Goal: Task Accomplishment & Management: Complete application form

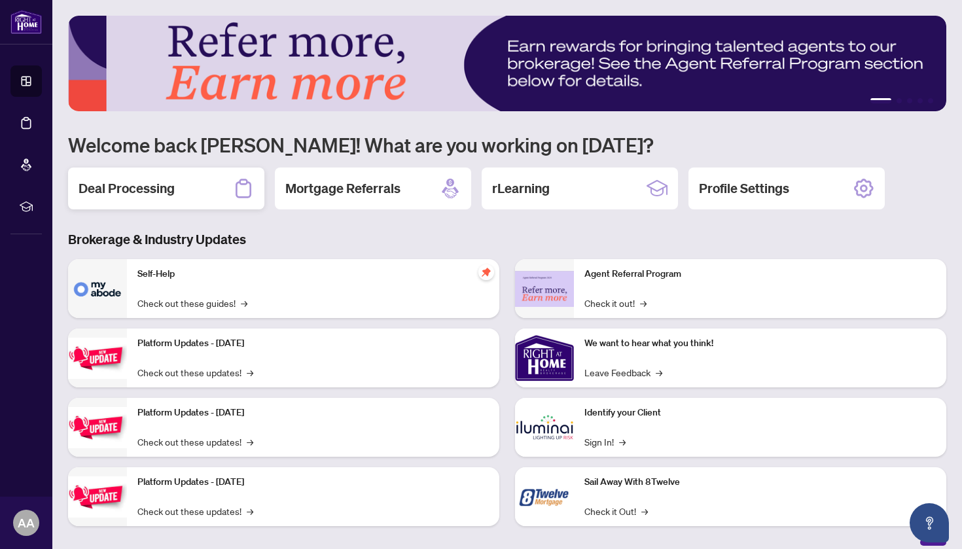
click at [209, 193] on div "Deal Processing" at bounding box center [166, 189] width 196 height 42
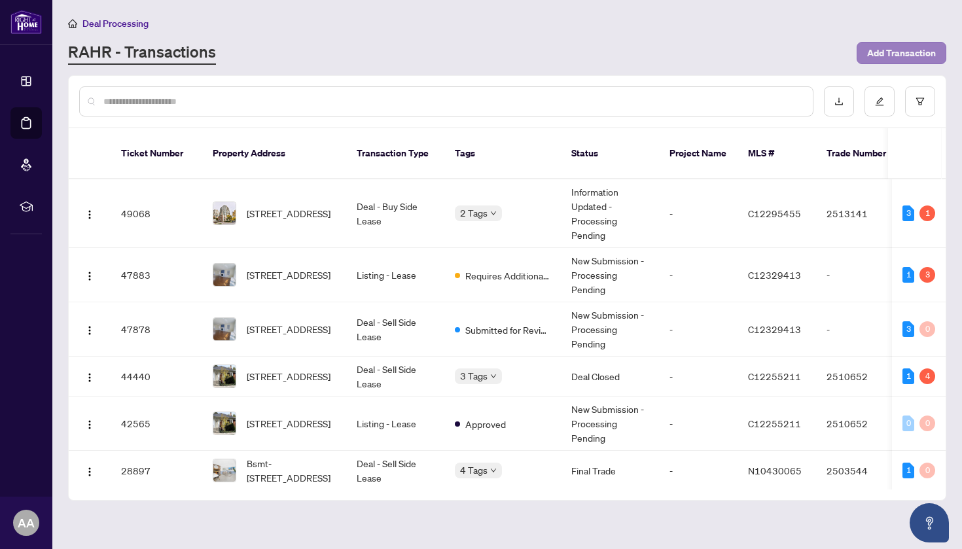
click at [887, 54] on span "Add Transaction" at bounding box center [902, 53] width 69 height 21
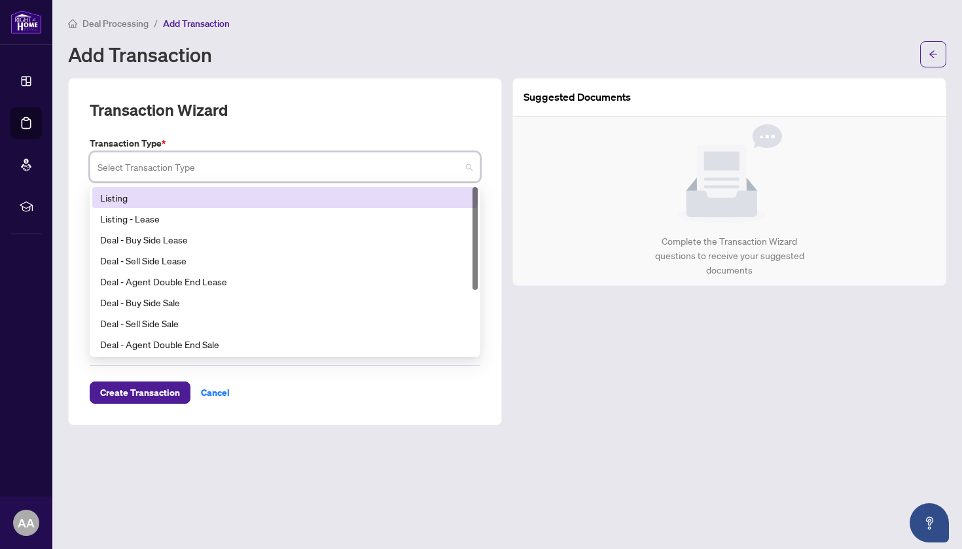
click at [303, 179] on input "search" at bounding box center [279, 169] width 363 height 29
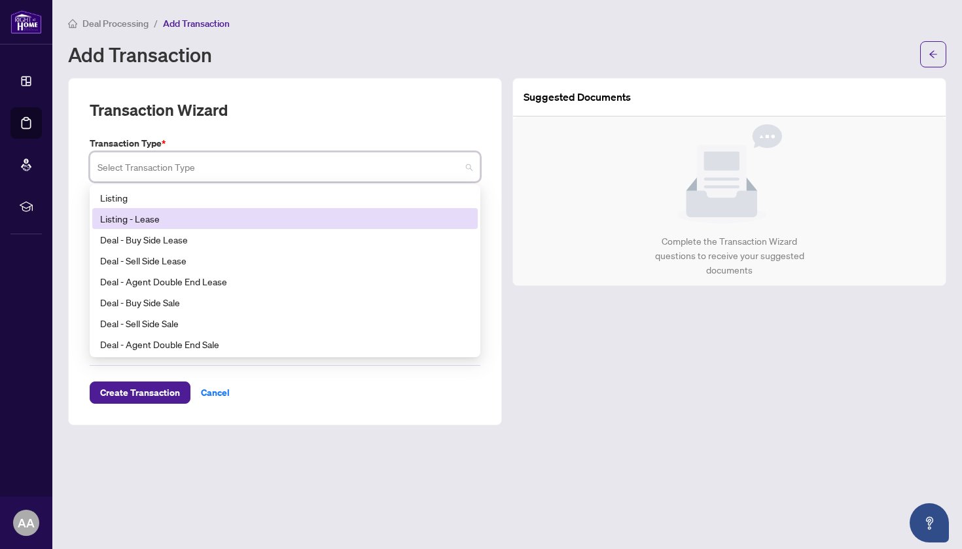
click at [192, 215] on div "Listing - Lease" at bounding box center [285, 218] width 370 height 14
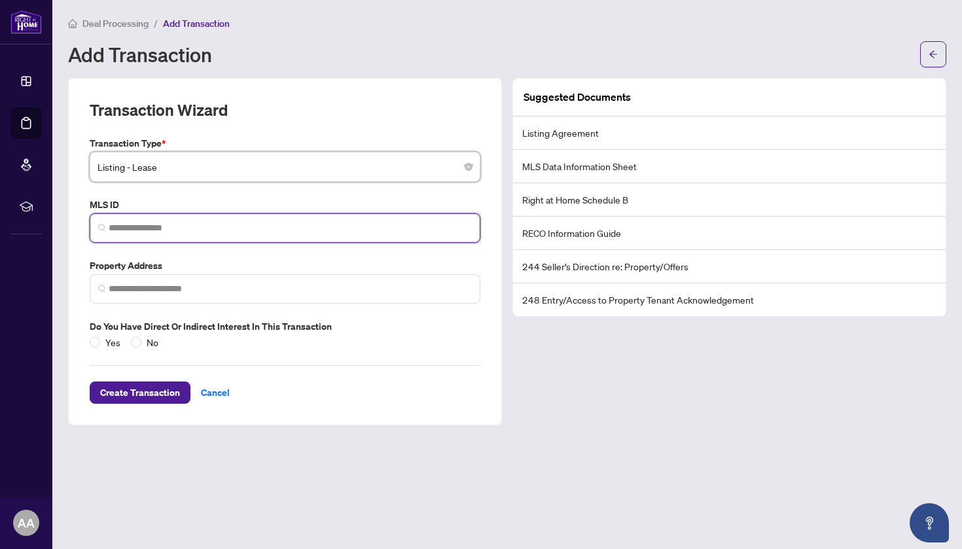
click at [220, 229] on input "search" at bounding box center [290, 228] width 363 height 14
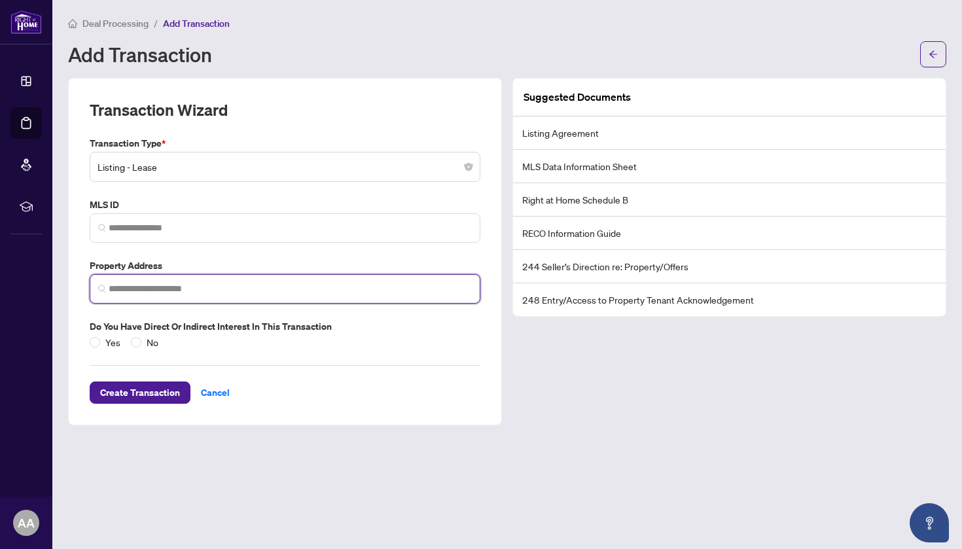
click at [195, 285] on input "search" at bounding box center [290, 289] width 363 height 14
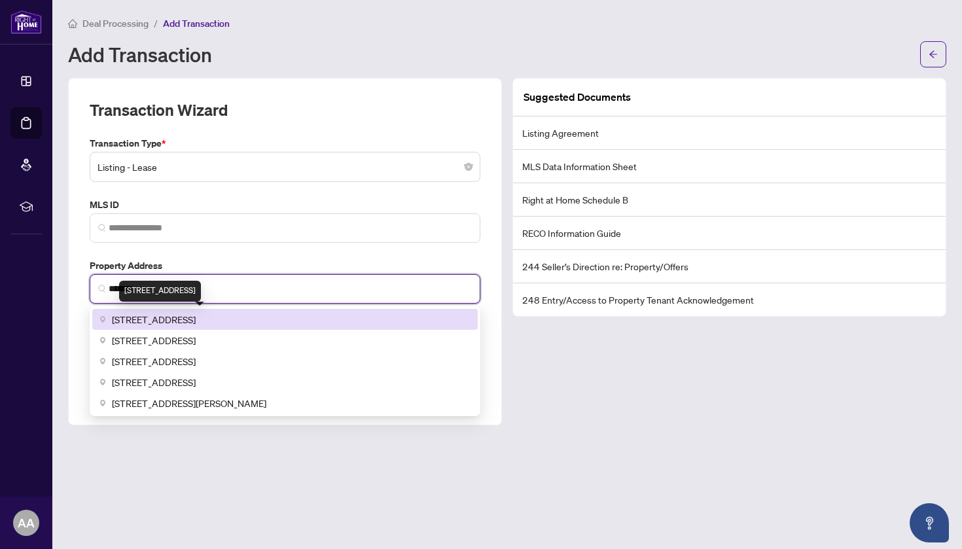
click at [196, 314] on span "[STREET_ADDRESS]" at bounding box center [154, 319] width 84 height 14
type input "**********"
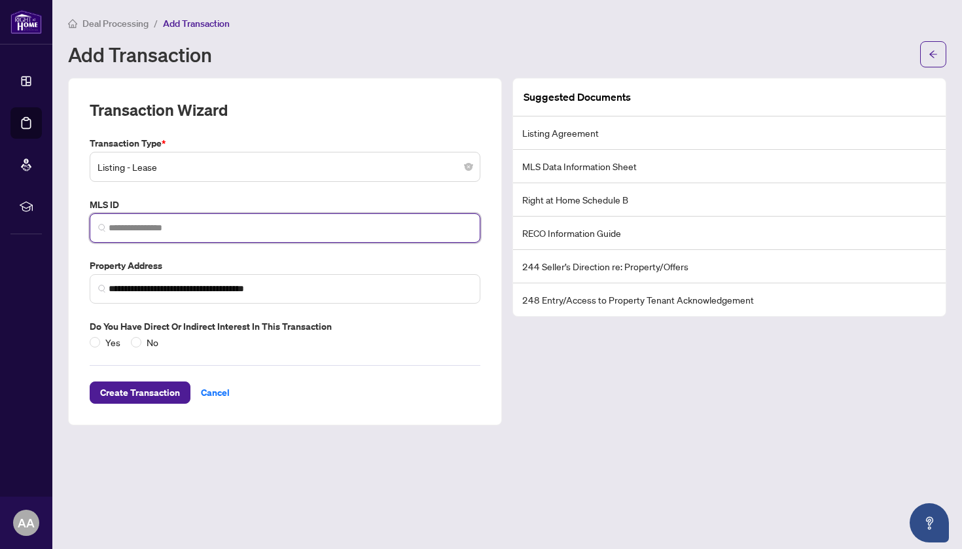
click at [186, 222] on input "search" at bounding box center [290, 228] width 363 height 14
click at [290, 230] on input "search" at bounding box center [290, 228] width 363 height 14
paste input "**********"
type input "**********"
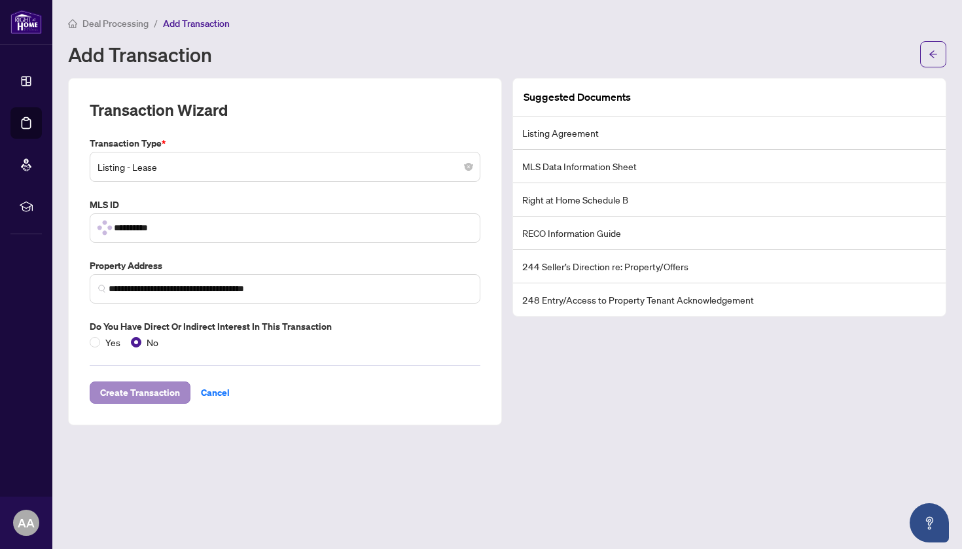
click at [164, 392] on span "Create Transaction" at bounding box center [140, 392] width 80 height 21
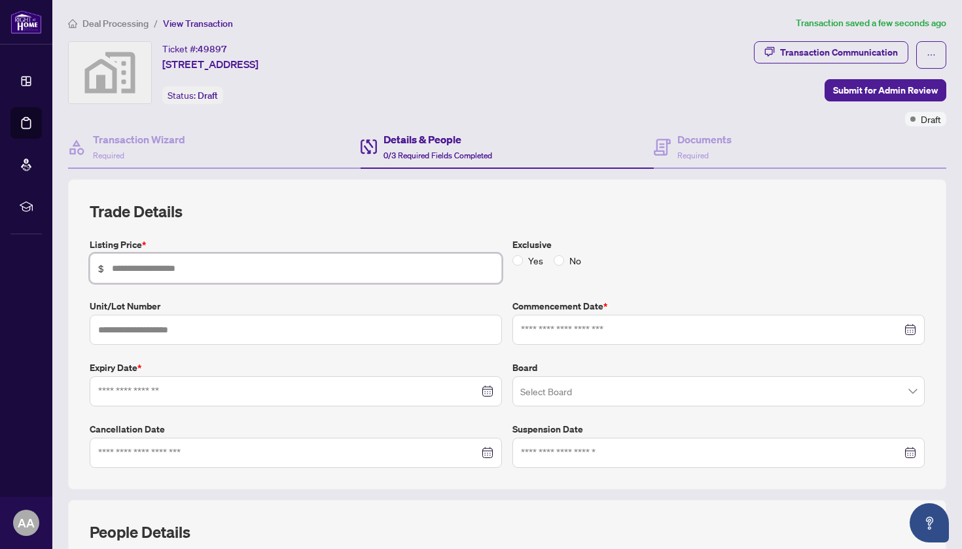
click at [330, 272] on input "text" at bounding box center [303, 268] width 382 height 14
type input "*****"
click at [564, 257] on span "No" at bounding box center [575, 260] width 22 height 14
click at [911, 327] on div at bounding box center [718, 330] width 395 height 14
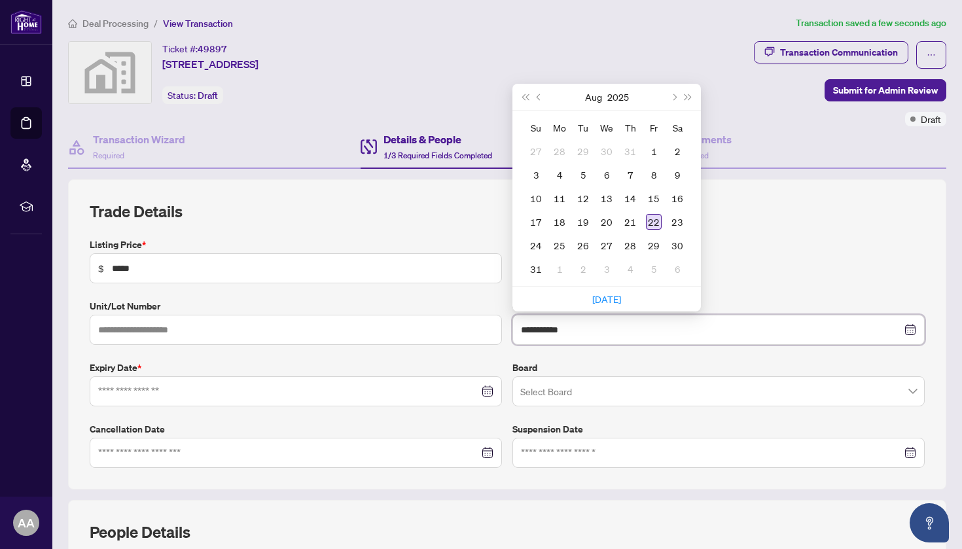
type input "**********"
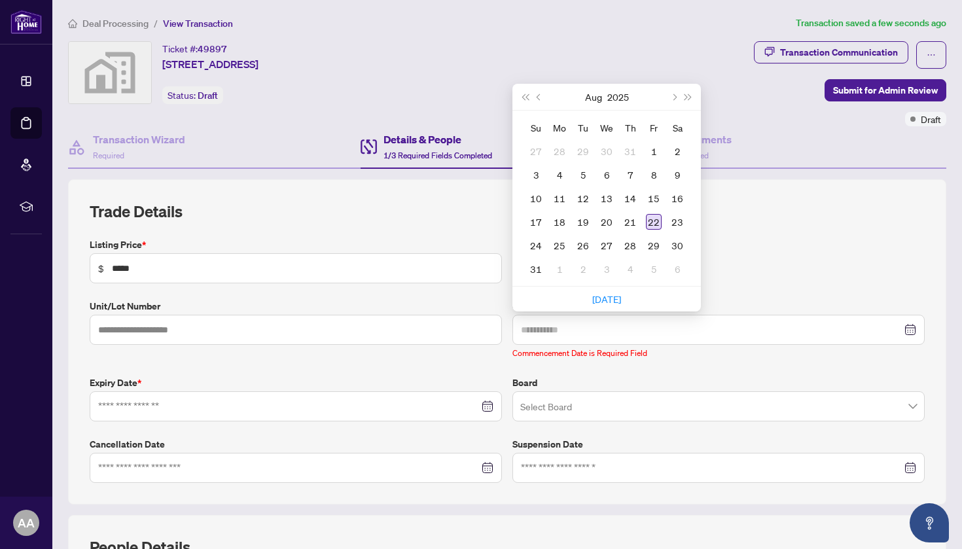
click at [651, 219] on div "22" at bounding box center [654, 222] width 16 height 16
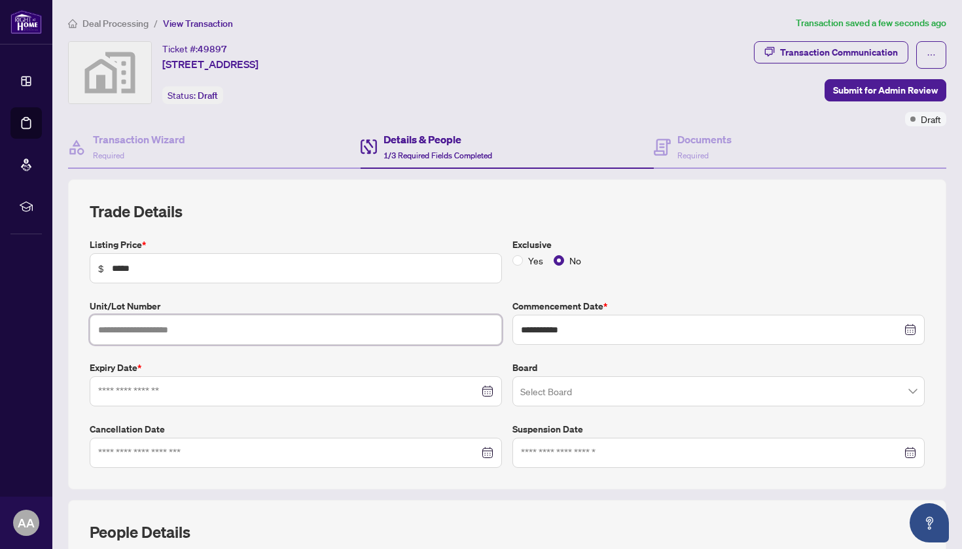
click at [367, 329] on input "text" at bounding box center [296, 330] width 412 height 30
type input "****"
click at [577, 388] on input "search" at bounding box center [713, 393] width 385 height 29
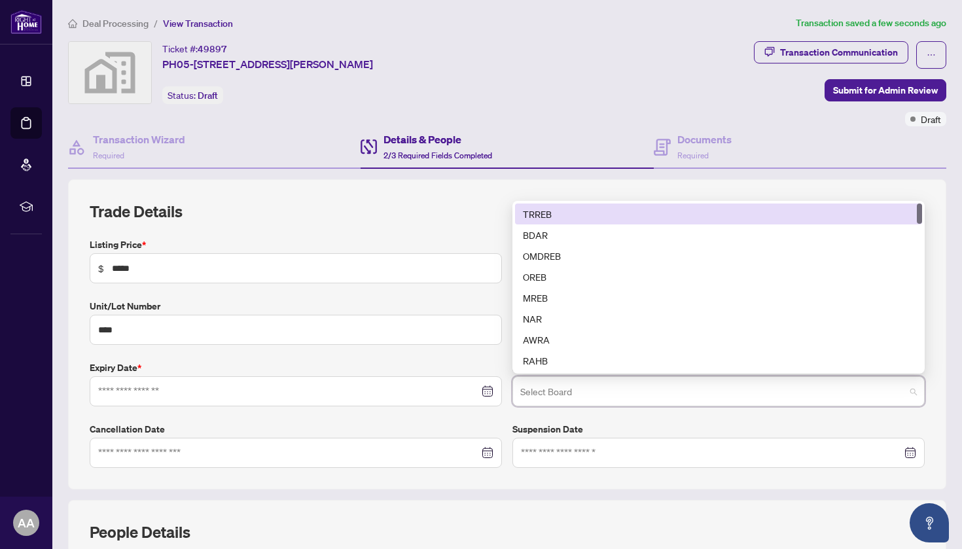
click at [575, 208] on div "TRREB" at bounding box center [719, 214] width 392 height 14
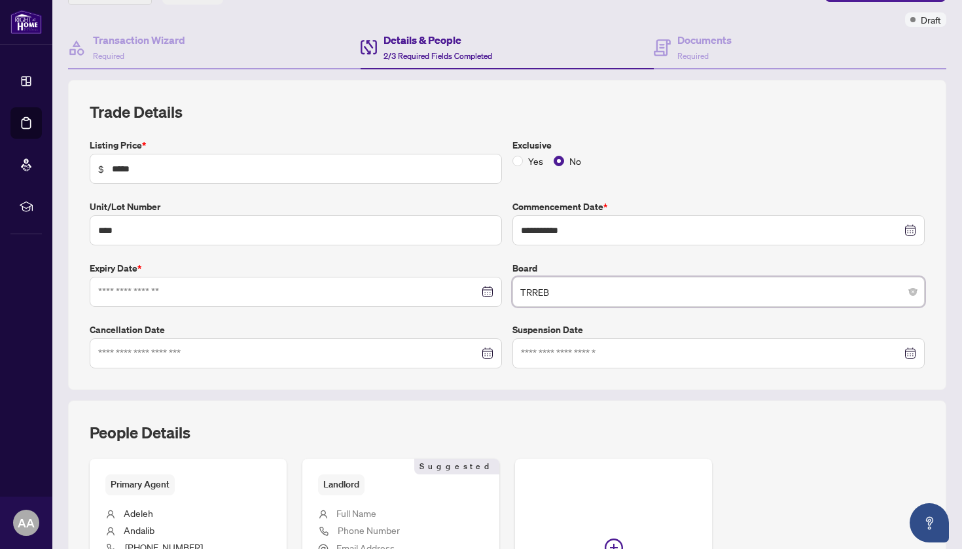
scroll to position [65, 0]
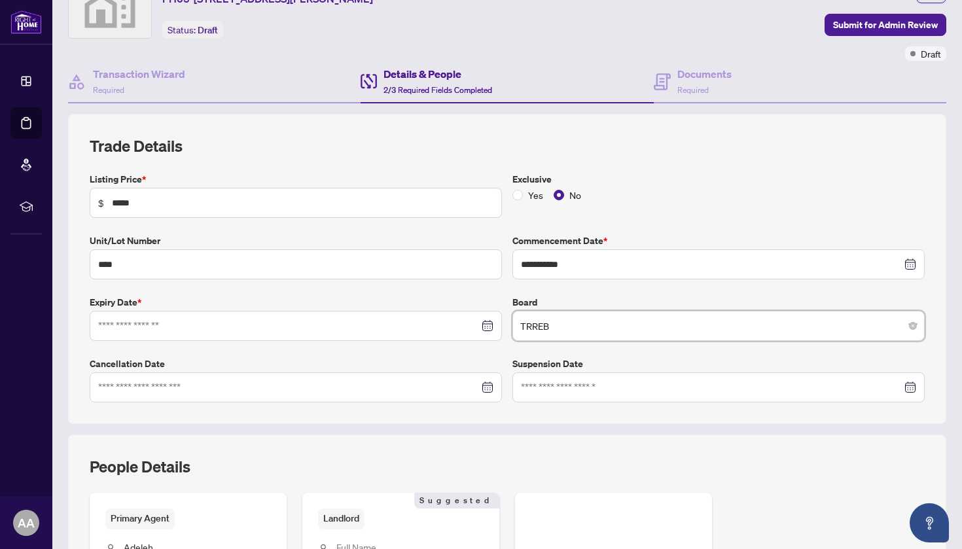
click at [493, 325] on div at bounding box center [295, 326] width 395 height 14
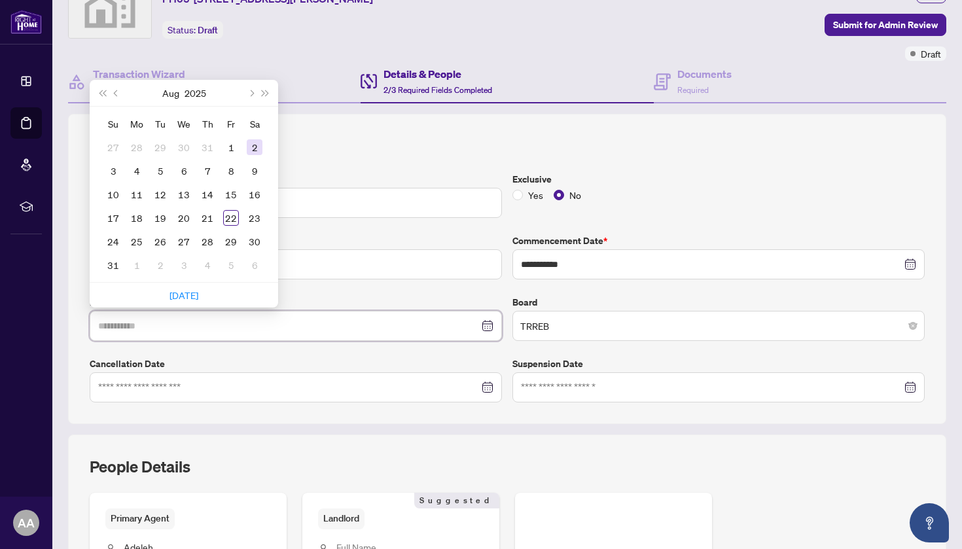
type input "**********"
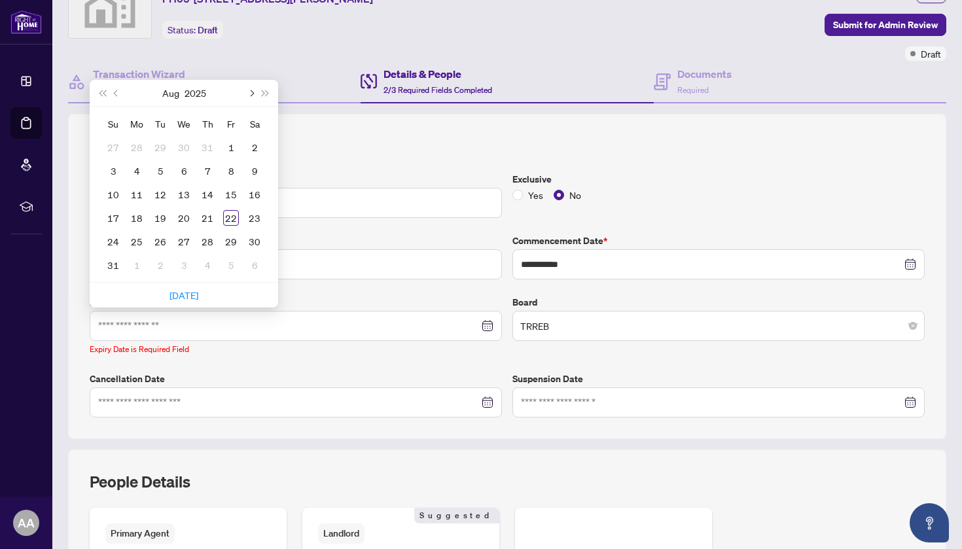
click at [251, 91] on span "Next month (PageDown)" at bounding box center [250, 93] width 7 height 7
click at [253, 90] on span "Next month (PageDown)" at bounding box center [250, 93] width 7 height 7
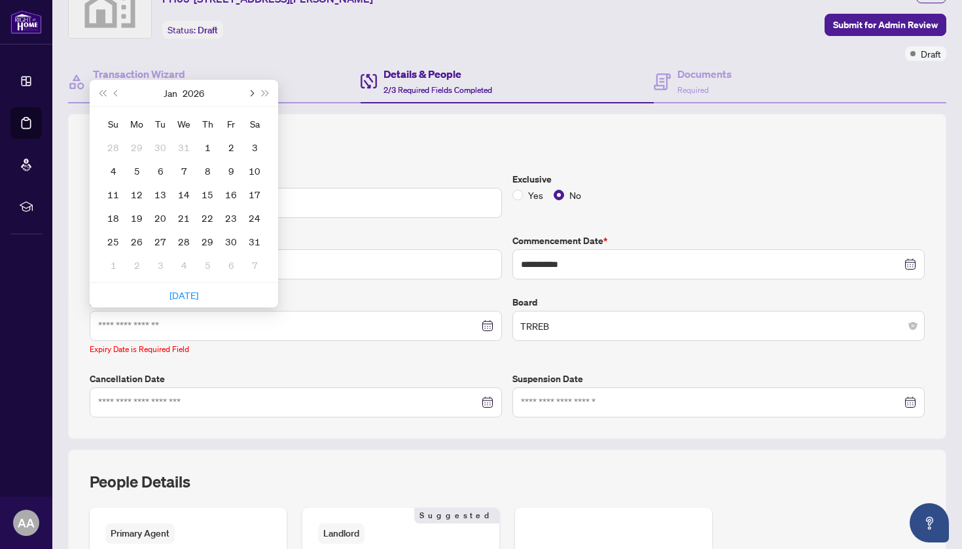
click at [253, 90] on span "Next month (PageDown)" at bounding box center [250, 93] width 7 height 7
type input "**********"
click at [117, 147] on div "1" at bounding box center [113, 147] width 16 height 16
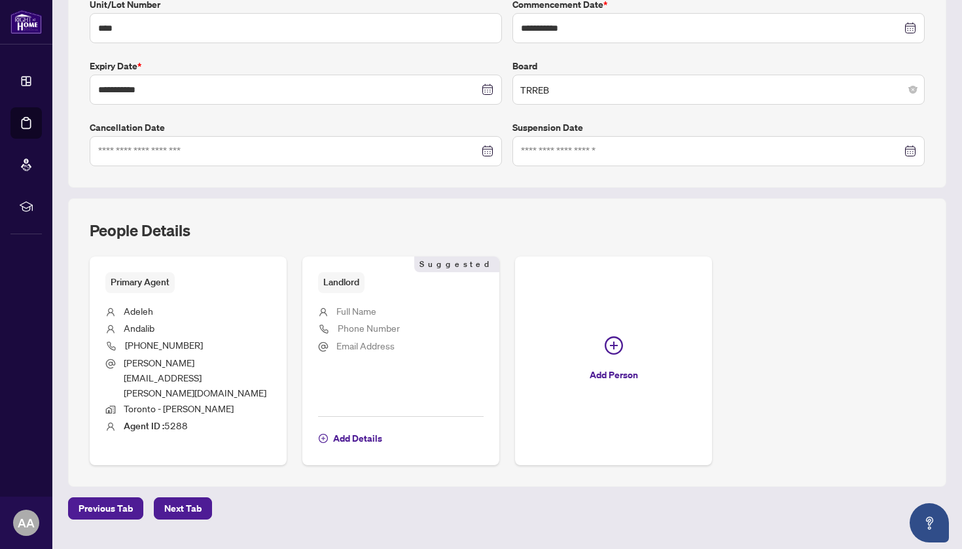
scroll to position [301, 0]
click at [171, 499] on span "Next Tab" at bounding box center [182, 509] width 37 height 21
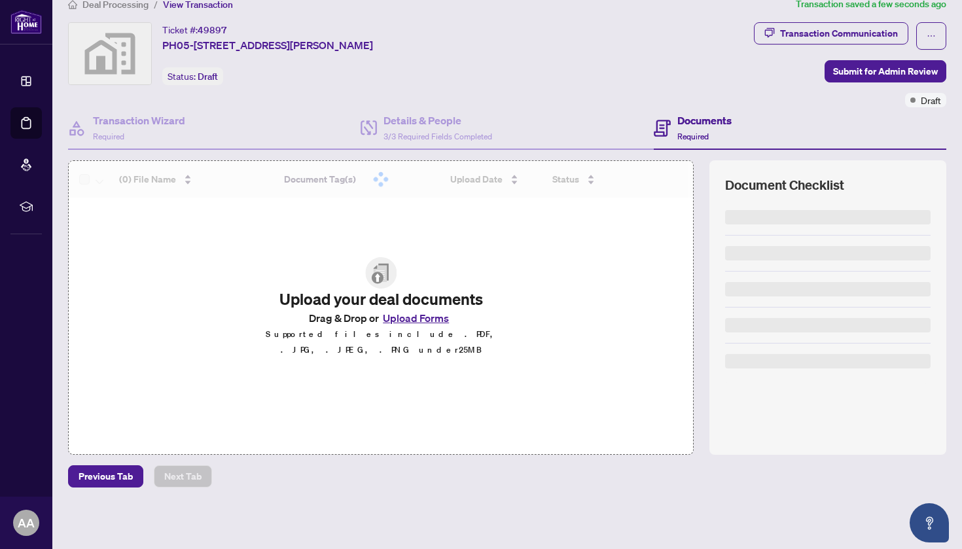
scroll to position [18, 0]
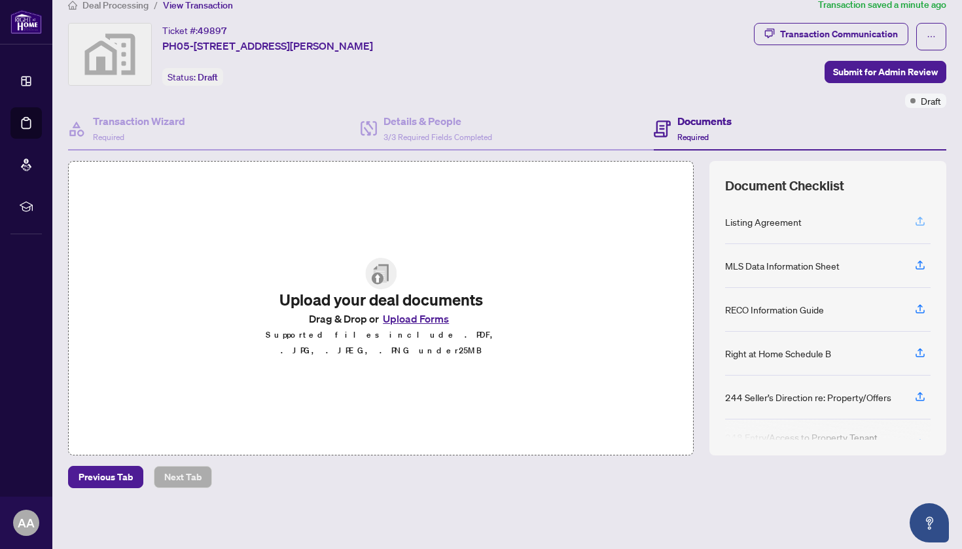
click at [920, 220] on icon "button" at bounding box center [921, 221] width 12 height 12
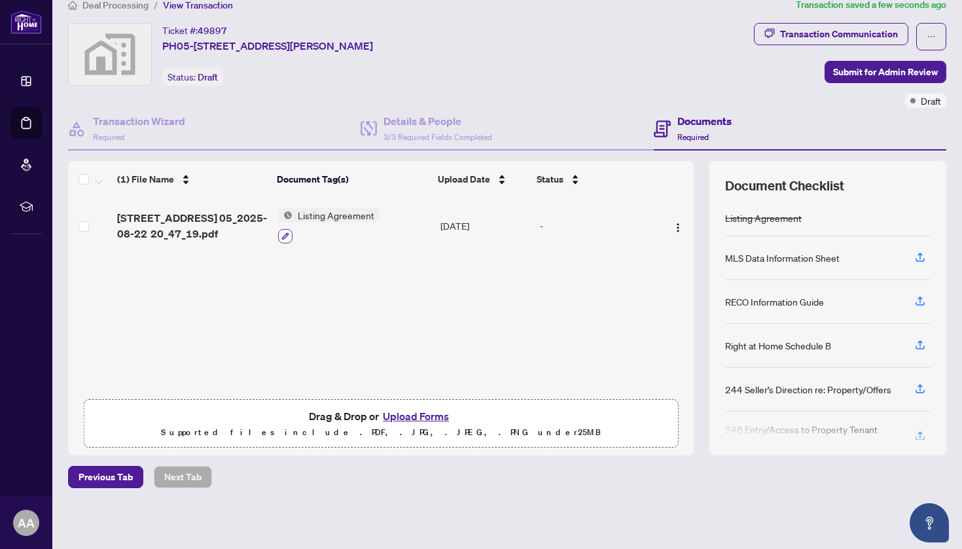
click at [285, 236] on icon "button" at bounding box center [285, 235] width 7 height 7
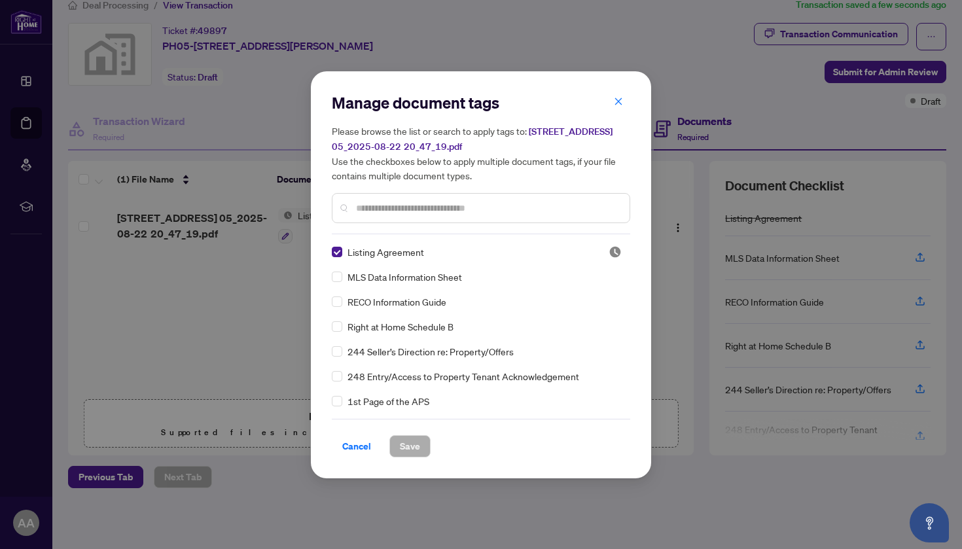
click at [394, 232] on div "Manage document tags Please browse the list or search to apply tags to: [STREET…" at bounding box center [481, 163] width 299 height 142
click at [394, 208] on input "text" at bounding box center [487, 208] width 263 height 14
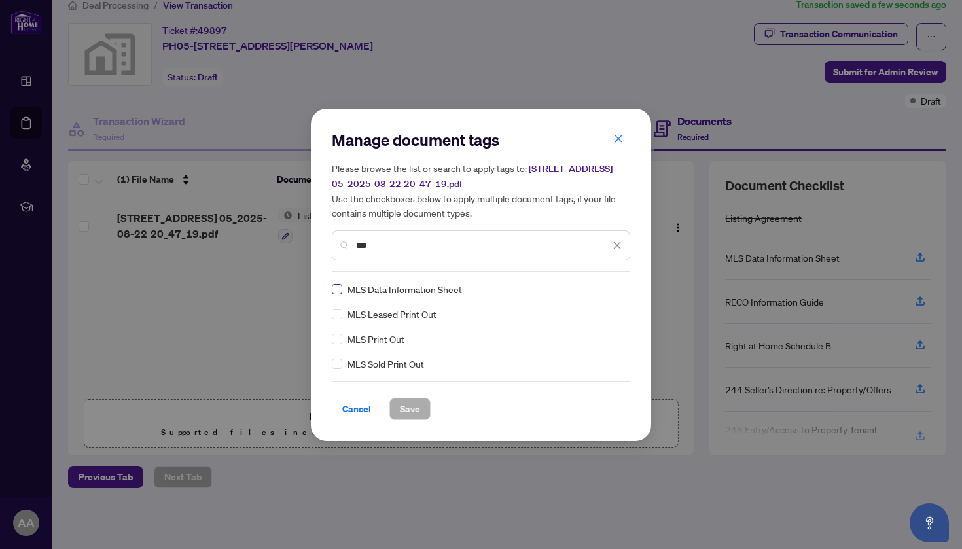
type input "***"
click at [407, 408] on span "Save" at bounding box center [410, 409] width 20 height 21
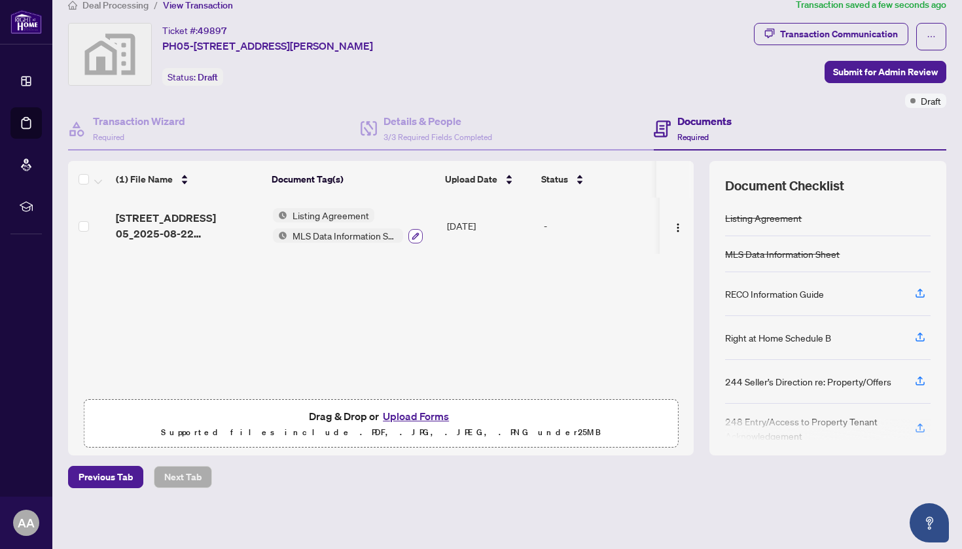
click at [416, 237] on icon "button" at bounding box center [416, 236] width 8 height 8
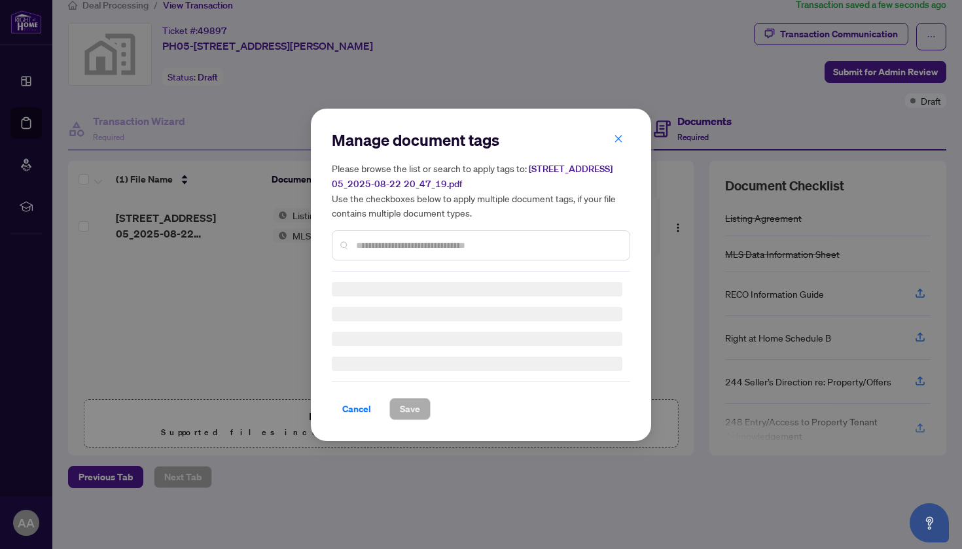
click at [390, 239] on div "Manage document tags Please browse the list or search to apply tags to: [STREET…" at bounding box center [481, 275] width 299 height 291
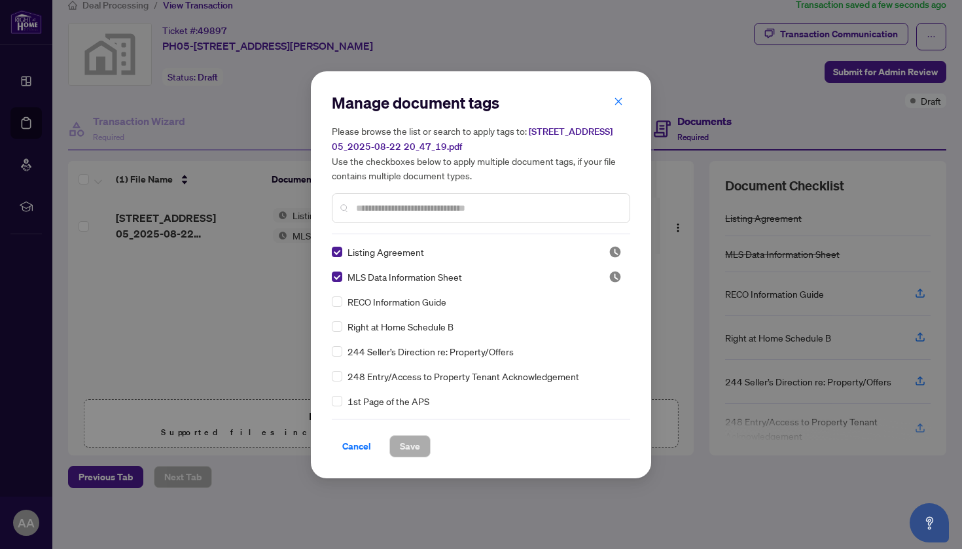
click at [378, 207] on input "text" at bounding box center [487, 208] width 263 height 14
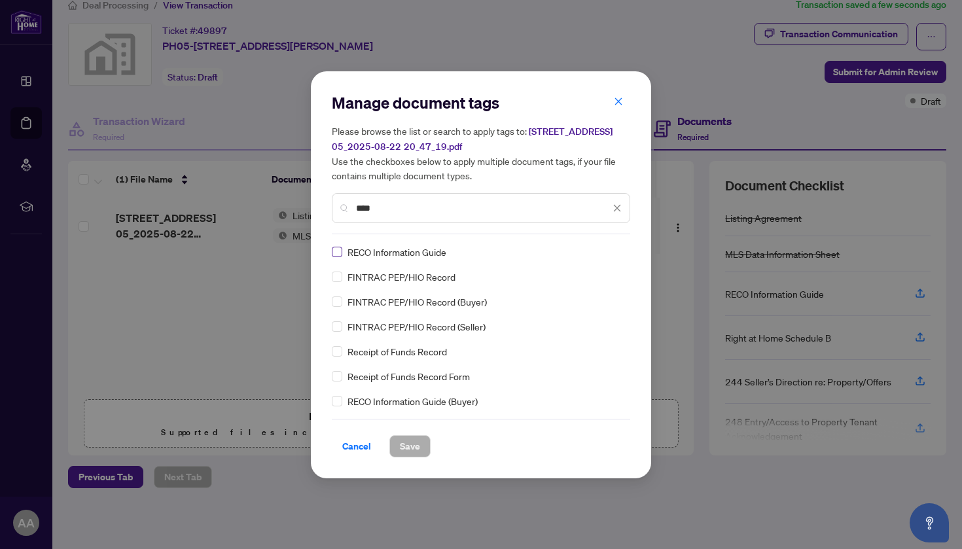
type input "****"
click at [416, 443] on span "Save" at bounding box center [410, 446] width 20 height 21
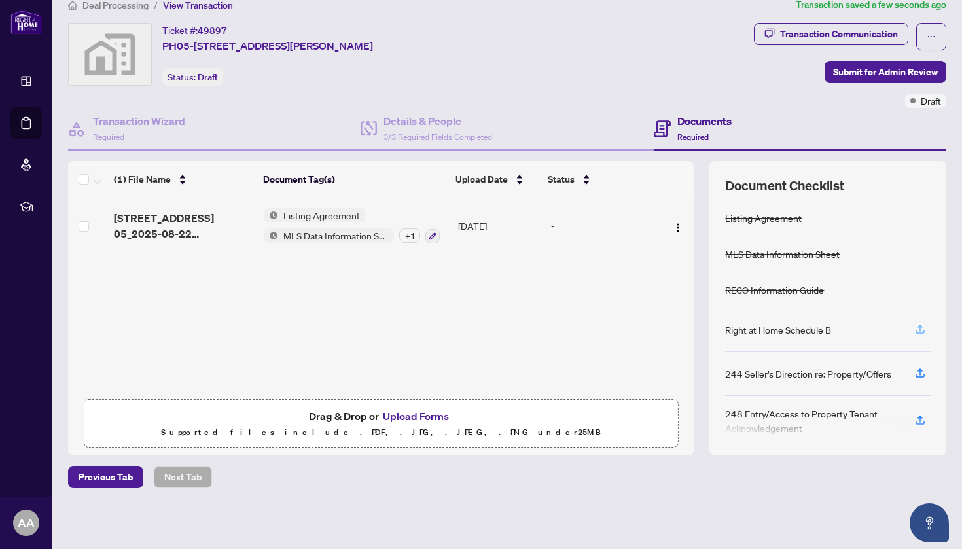
click at [924, 324] on icon "button" at bounding box center [921, 329] width 12 height 12
click at [917, 333] on icon "button" at bounding box center [920, 331] width 9 height 3
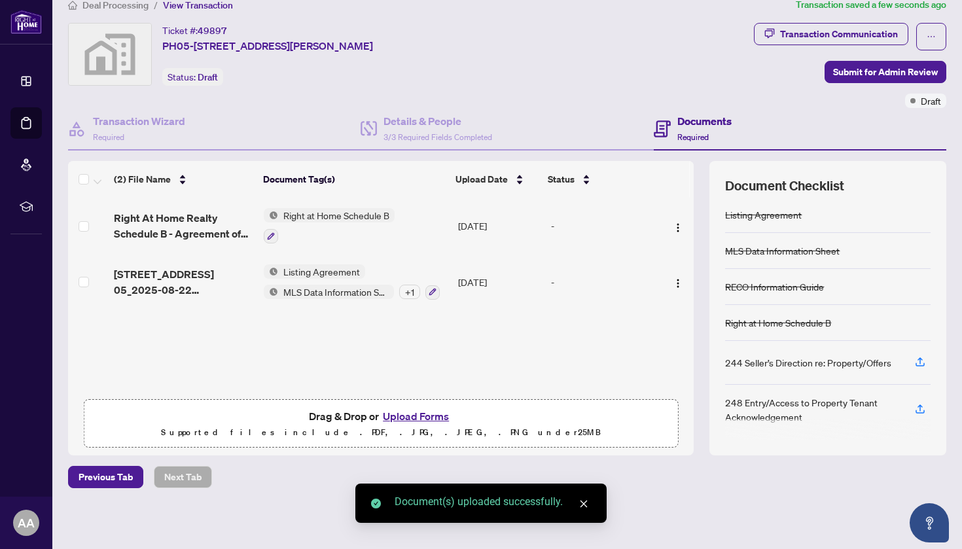
scroll to position [3, 0]
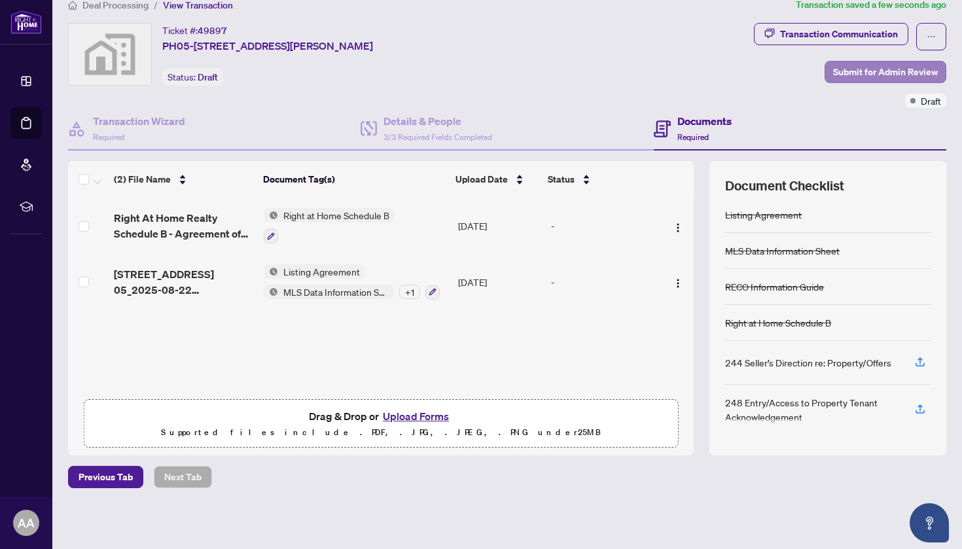
click at [900, 72] on span "Submit for Admin Review" at bounding box center [886, 72] width 105 height 21
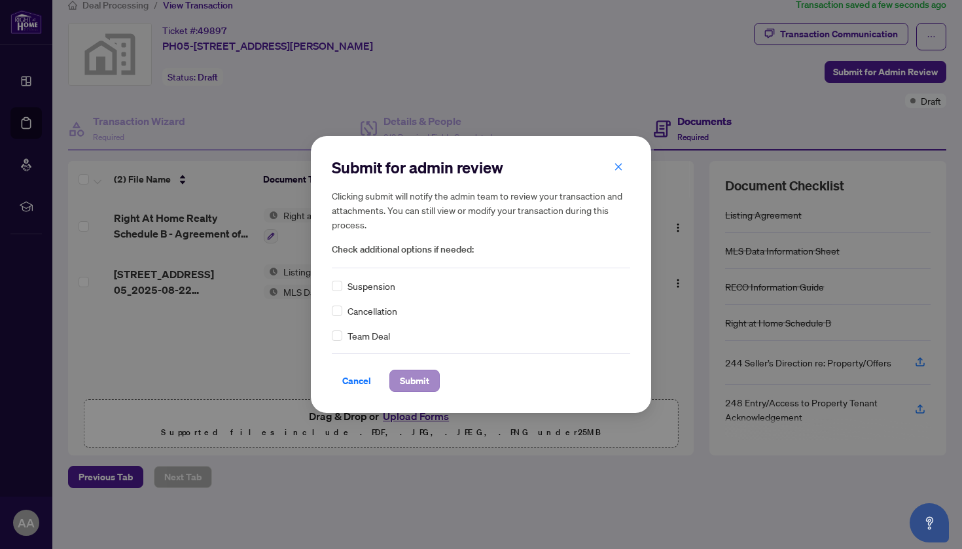
click at [418, 384] on span "Submit" at bounding box center [414, 381] width 29 height 21
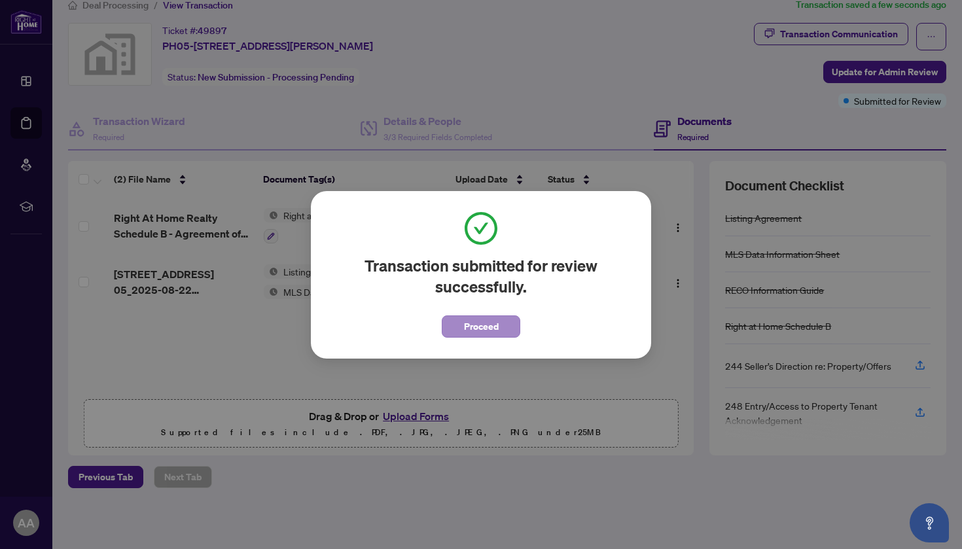
click at [463, 333] on button "Proceed" at bounding box center [481, 327] width 79 height 22
